Goal: Information Seeking & Learning: Learn about a topic

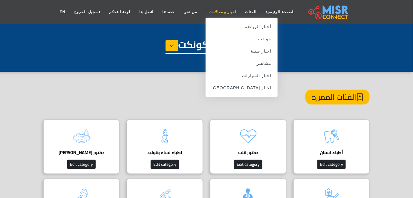
click at [216, 13] on span "اخبار و مقالات" at bounding box center [223, 11] width 25 height 5
click at [248, 65] on link "مشاهير" at bounding box center [242, 63] width 72 height 12
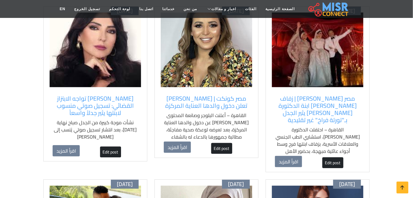
scroll to position [96, 0]
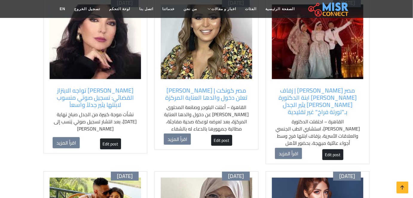
click at [299, 60] on img at bounding box center [317, 41] width 91 height 75
click at [227, 37] on img at bounding box center [206, 41] width 91 height 75
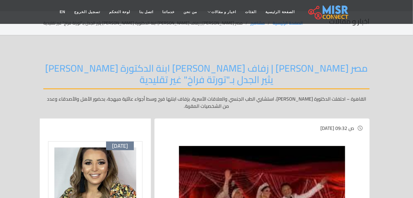
scroll to position [12, 0]
